Goal: Information Seeking & Learning: Check status

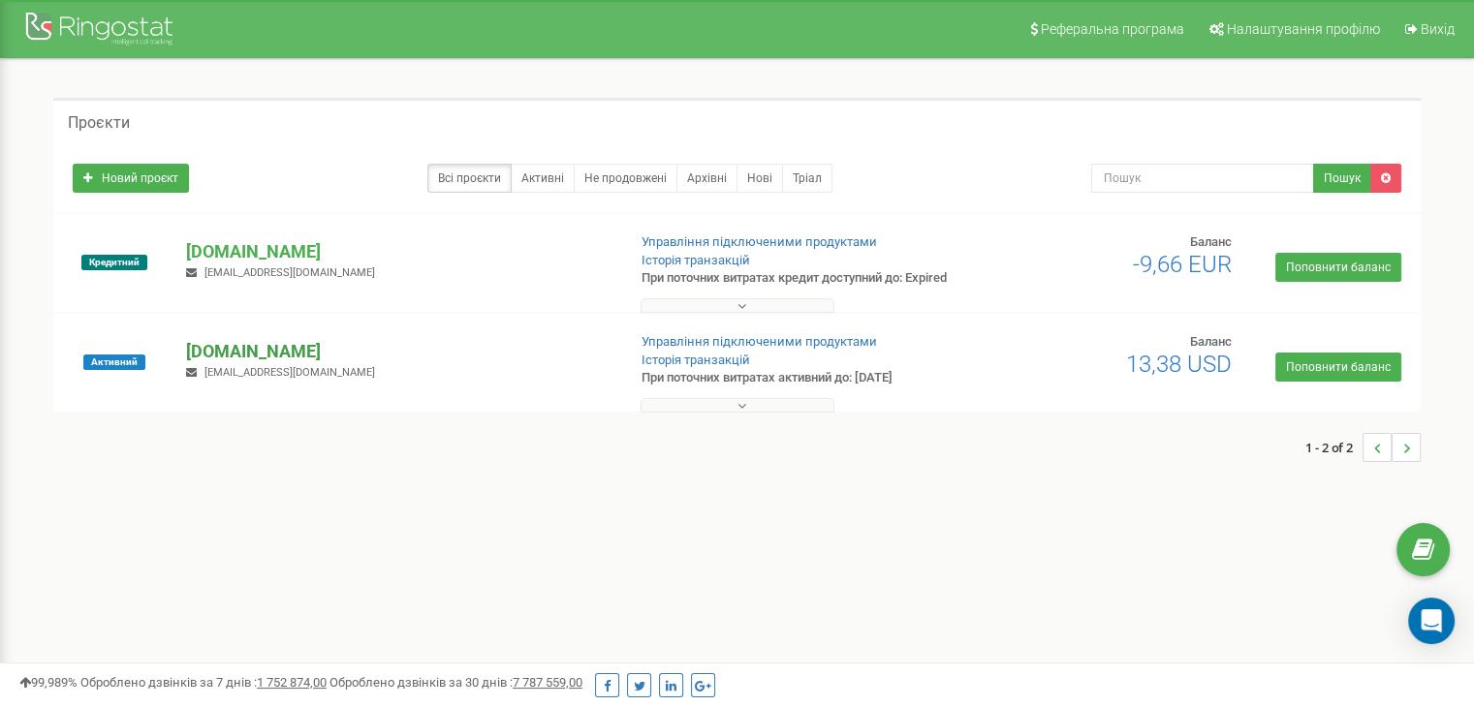
click at [255, 360] on p "[DOMAIN_NAME]" at bounding box center [398, 351] width 424 height 25
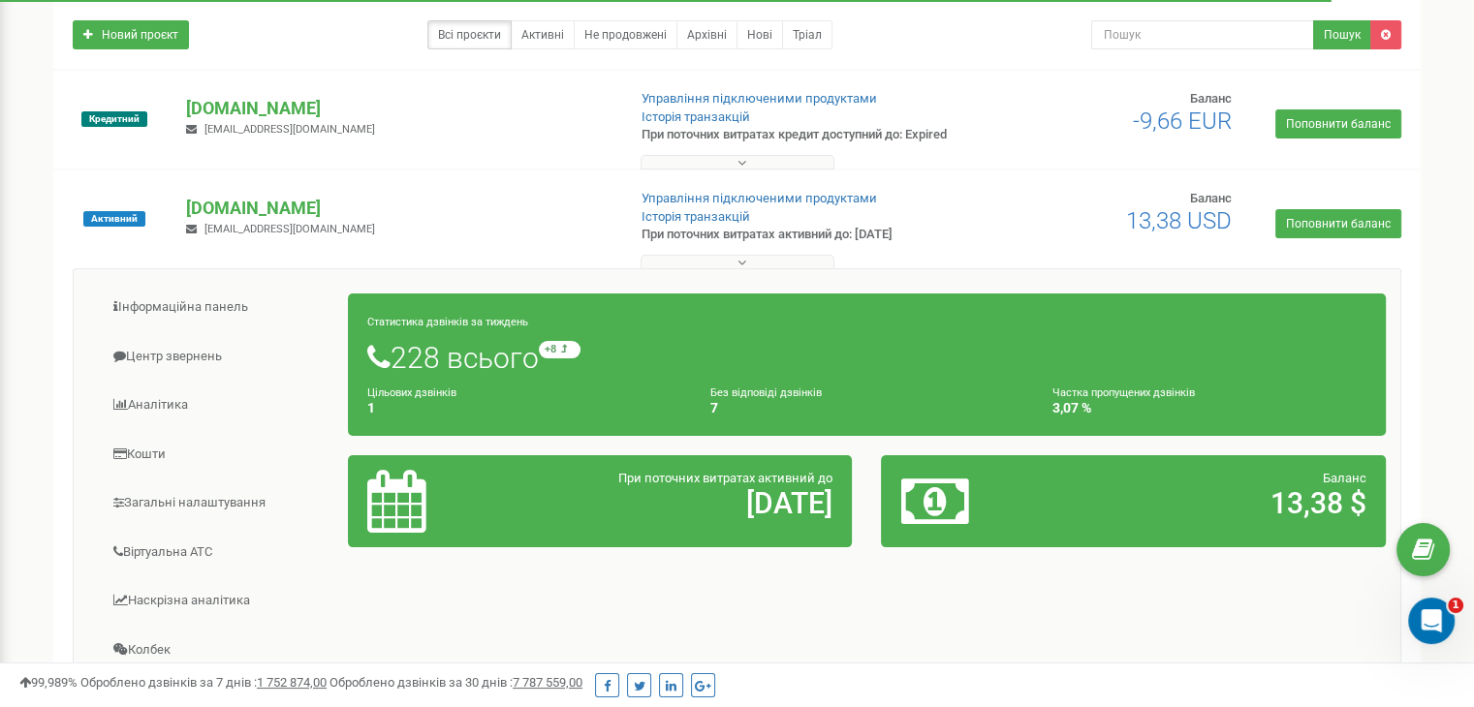
scroll to position [291, 0]
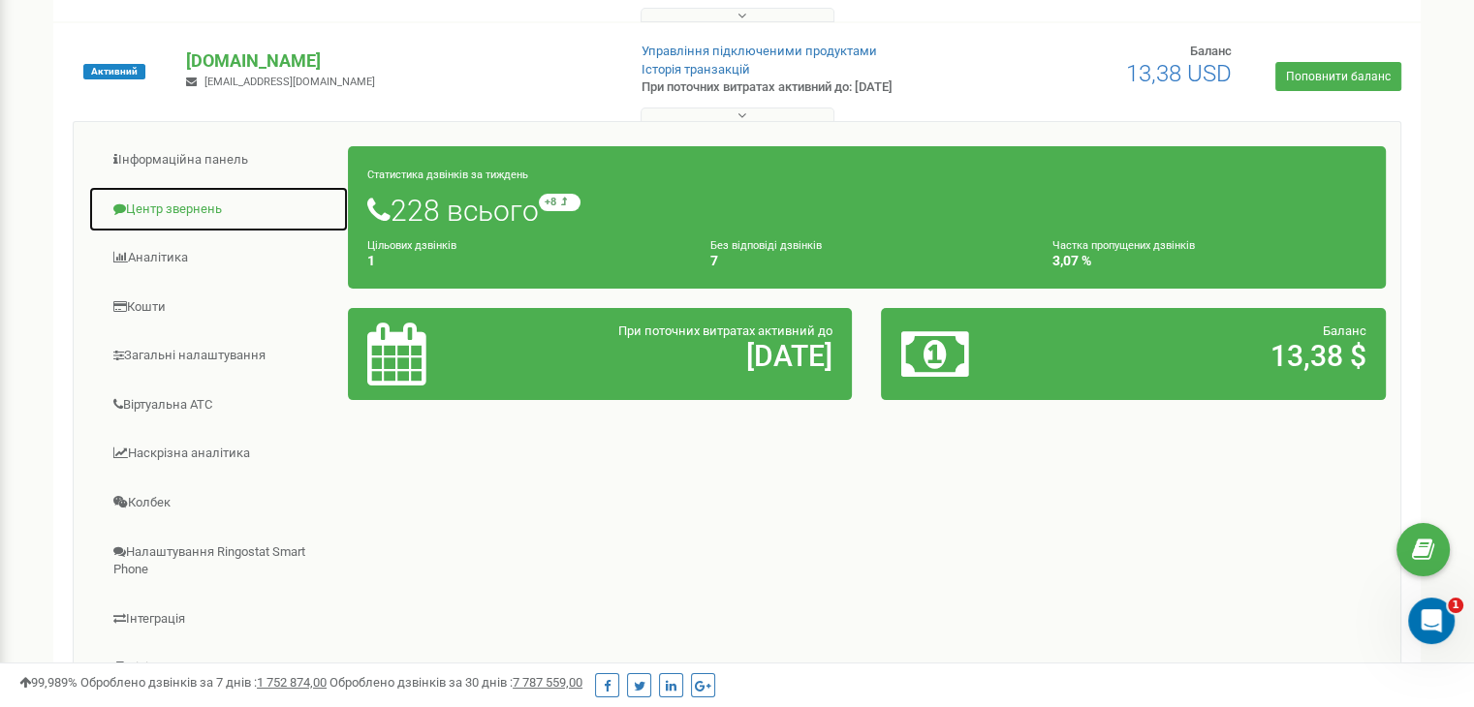
click at [192, 210] on link "Центр звернень" at bounding box center [218, 209] width 261 height 47
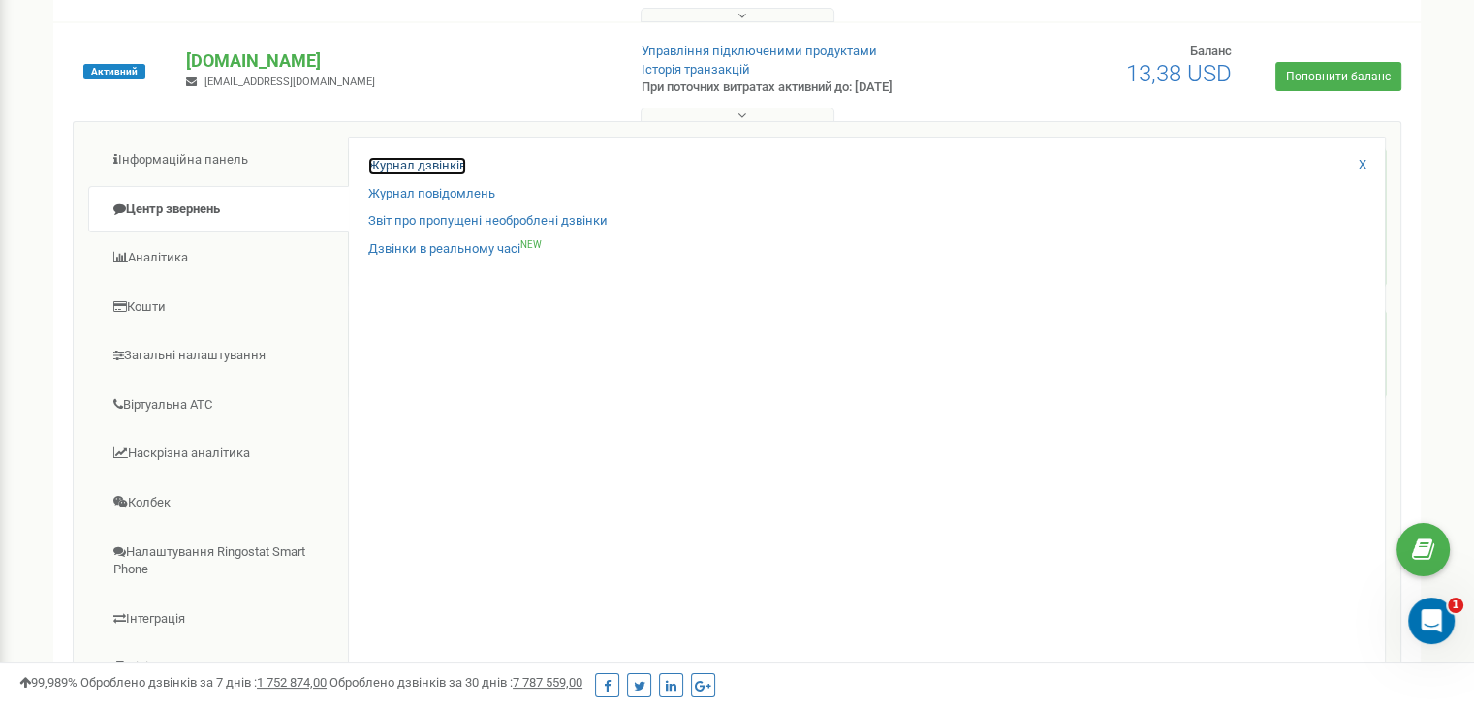
click at [439, 175] on link "Журнал дзвінків" at bounding box center [417, 166] width 98 height 18
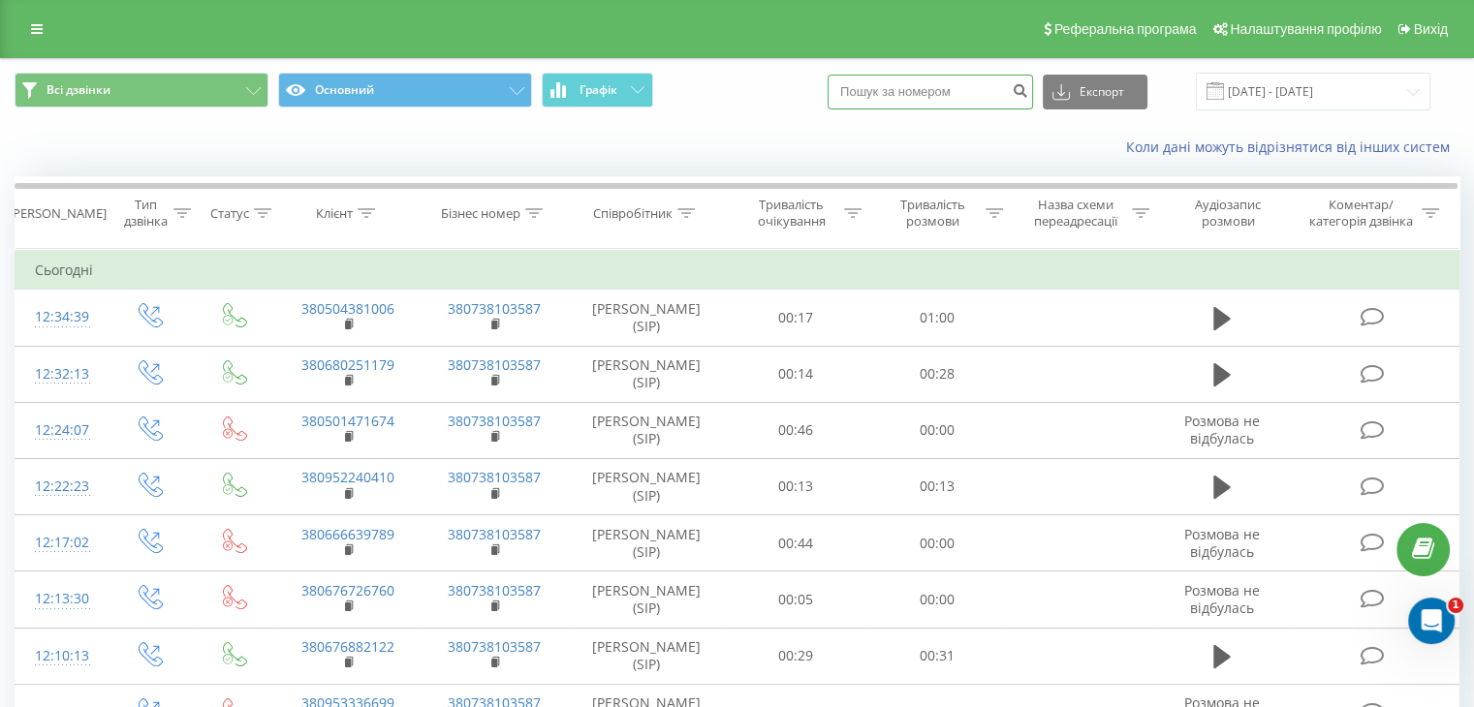
click at [1001, 94] on input at bounding box center [930, 92] width 205 height 35
paste input "0504381006"
type input "0504381006"
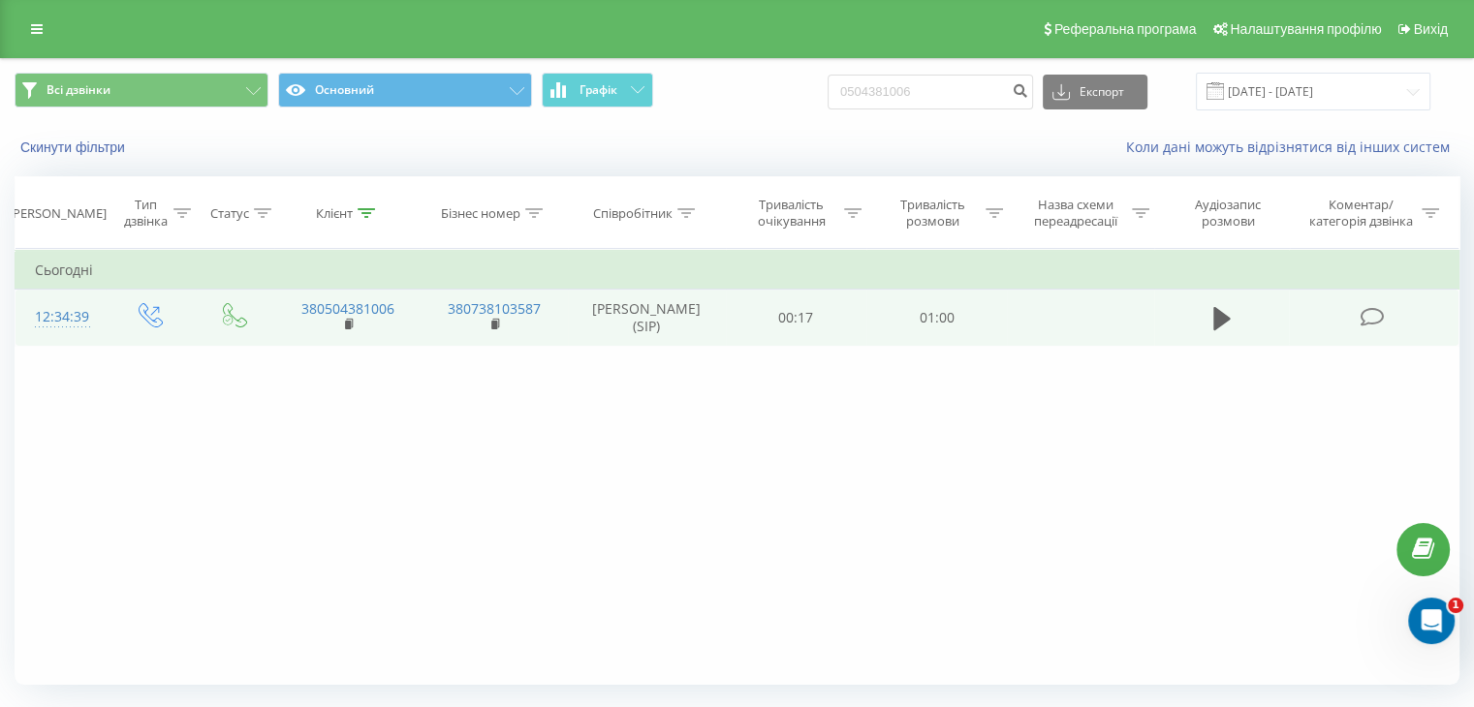
click at [77, 318] on div "12:34:39" at bounding box center [60, 318] width 51 height 38
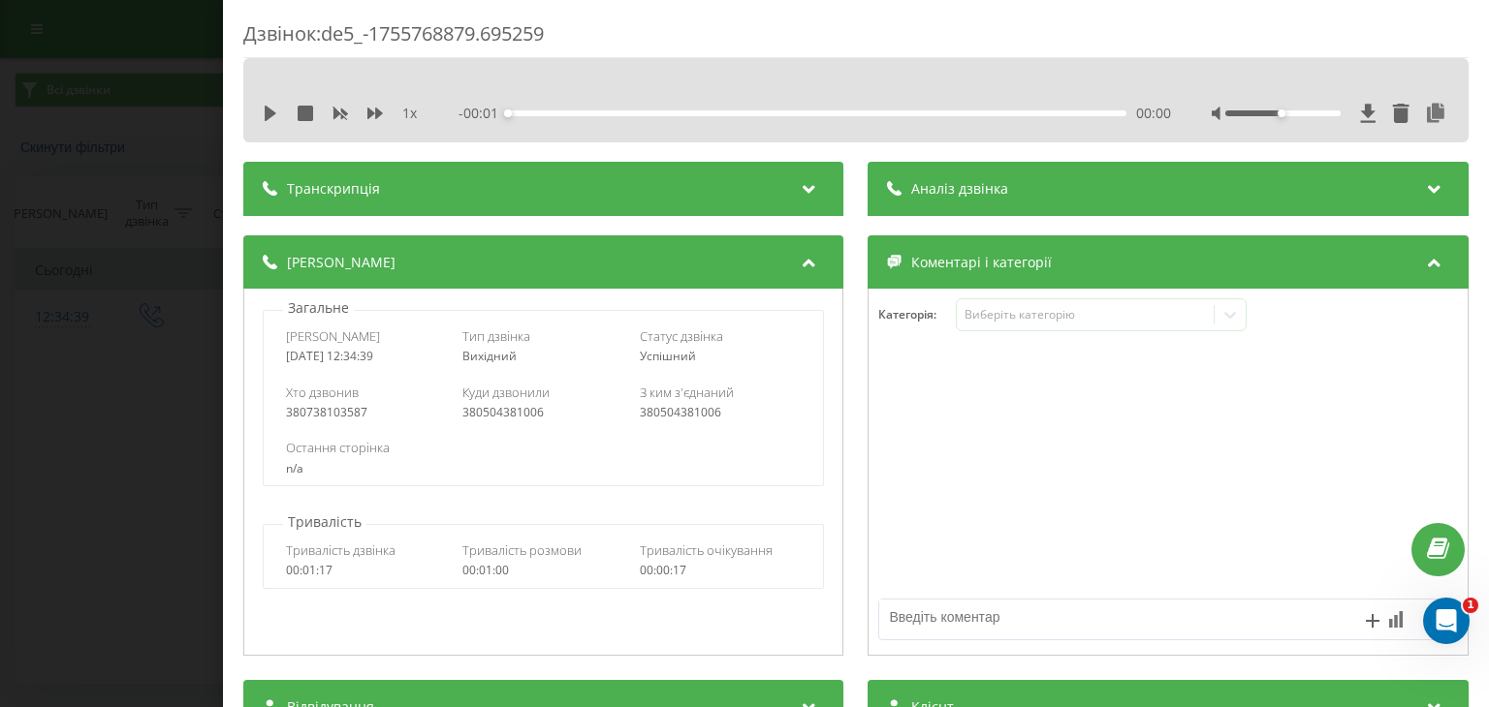
click at [1274, 190] on div "Аналіз дзвінка" at bounding box center [1168, 189] width 600 height 54
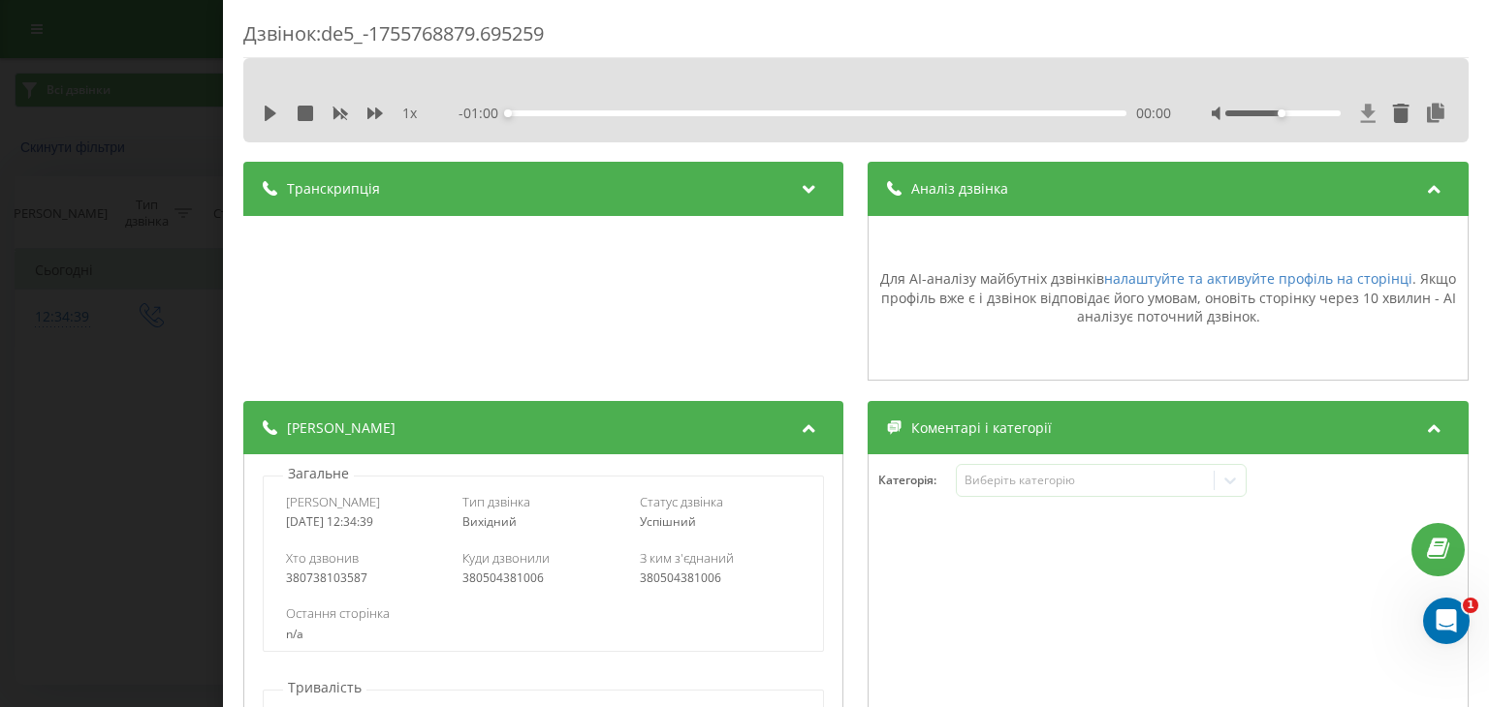
click at [1361, 114] on icon at bounding box center [1368, 113] width 15 height 18
